Goal: Check status: Check status

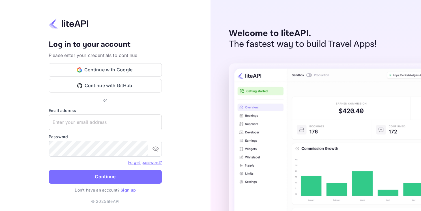
click at [98, 124] on input "text" at bounding box center [105, 123] width 113 height 16
paste input "[EMAIL_ADDRESS][DOMAIN_NAME]"
type input "[EMAIL_ADDRESS][DOMAIN_NAME]"
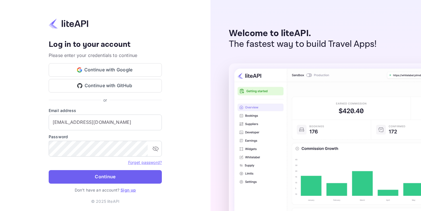
click at [74, 180] on button "Continue" at bounding box center [105, 177] width 113 height 14
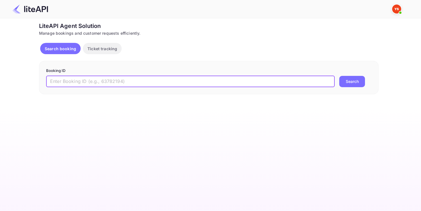
click at [131, 80] on input "text" at bounding box center [190, 81] width 288 height 11
paste input "8734544"
type input "8734544"
click at [339, 76] on button "Search" at bounding box center [352, 81] width 26 height 11
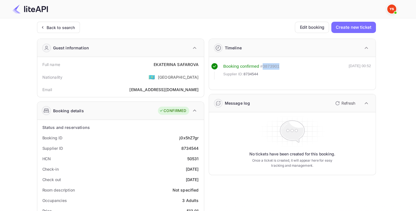
drag, startPoint x: 279, startPoint y: 67, endPoint x: 263, endPoint y: 66, distance: 15.8
click at [263, 66] on div "# 3873901" at bounding box center [269, 66] width 19 height 7
drag, startPoint x: 259, startPoint y: 75, endPoint x: 243, endPoint y: 75, distance: 16.1
click at [243, 75] on div "Supplier ID: 8734544" at bounding box center [252, 75] width 56 height 6
copy div "8734544"
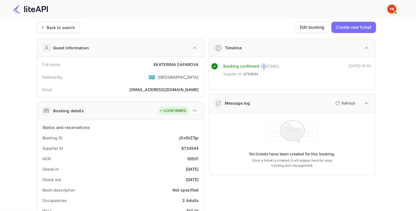
click at [262, 66] on div "# 3873901" at bounding box center [269, 66] width 19 height 7
click at [262, 72] on div "Supplier ID: 8734544" at bounding box center [252, 75] width 56 height 6
click at [260, 66] on div "Booking confirmed # 3873901" at bounding box center [252, 66] width 56 height 7
drag, startPoint x: 258, startPoint y: 75, endPoint x: 244, endPoint y: 75, distance: 14.2
click at [244, 75] on div "Supplier ID: 8734544" at bounding box center [252, 75] width 56 height 6
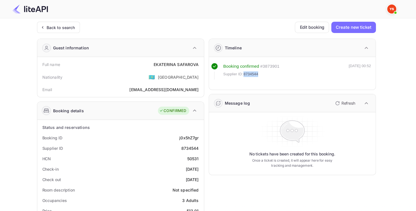
copy span "8734544"
click at [188, 152] on div "Supplier ID 8734544" at bounding box center [121, 148] width 162 height 10
drag, startPoint x: 199, startPoint y: 147, endPoint x: 182, endPoint y: 147, distance: 17.5
click at [182, 147] on div "Supplier ID 8734544" at bounding box center [121, 148] width 162 height 10
copy div "8734544"
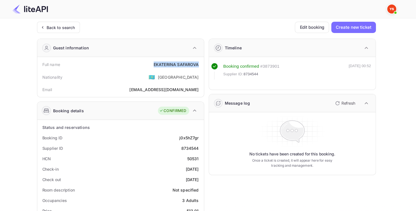
drag, startPoint x: 199, startPoint y: 63, endPoint x: 154, endPoint y: 63, distance: 45.0
click at [154, 63] on div "Full name [PERSON_NAME]" at bounding box center [121, 64] width 162 height 10
copy div "[PERSON_NAME]"
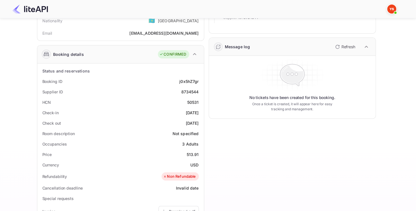
scroll to position [85, 0]
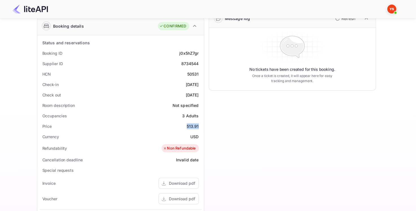
drag, startPoint x: 199, startPoint y: 124, endPoint x: 186, endPoint y: 125, distance: 13.0
click at [186, 125] on div "Price 513.91" at bounding box center [121, 126] width 162 height 10
copy div "513.91"
drag, startPoint x: 199, startPoint y: 137, endPoint x: 190, endPoint y: 137, distance: 8.5
click at [191, 137] on div "USD" at bounding box center [195, 137] width 8 height 6
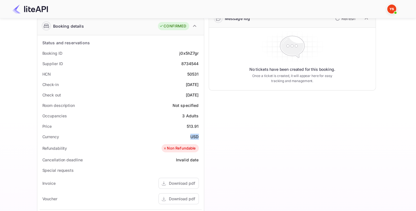
copy div "USD"
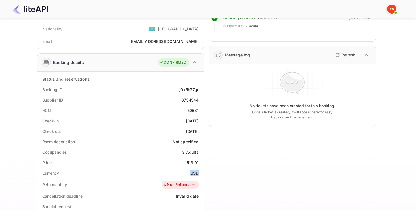
scroll to position [0, 0]
